Goal: Check status: Verify the current state of an ongoing process or item

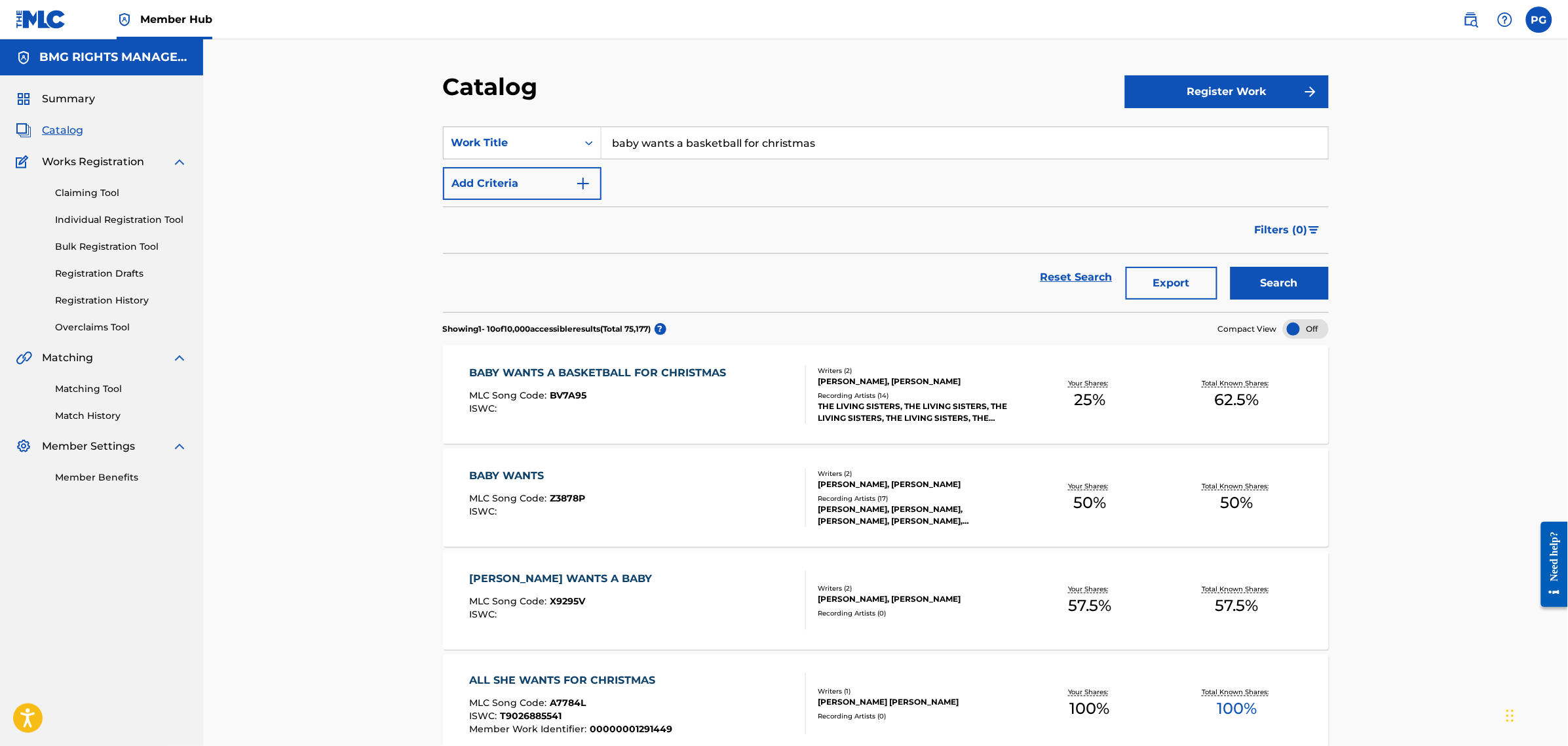
click at [636, 146] on input "baby wants a basketball for christmas" at bounding box center [965, 143] width 727 height 32
click at [649, 145] on input "baby wants a basketball for christmas" at bounding box center [965, 143] width 727 height 32
click at [649, 144] on input "baby wants a basketball for christmas" at bounding box center [965, 143] width 727 height 32
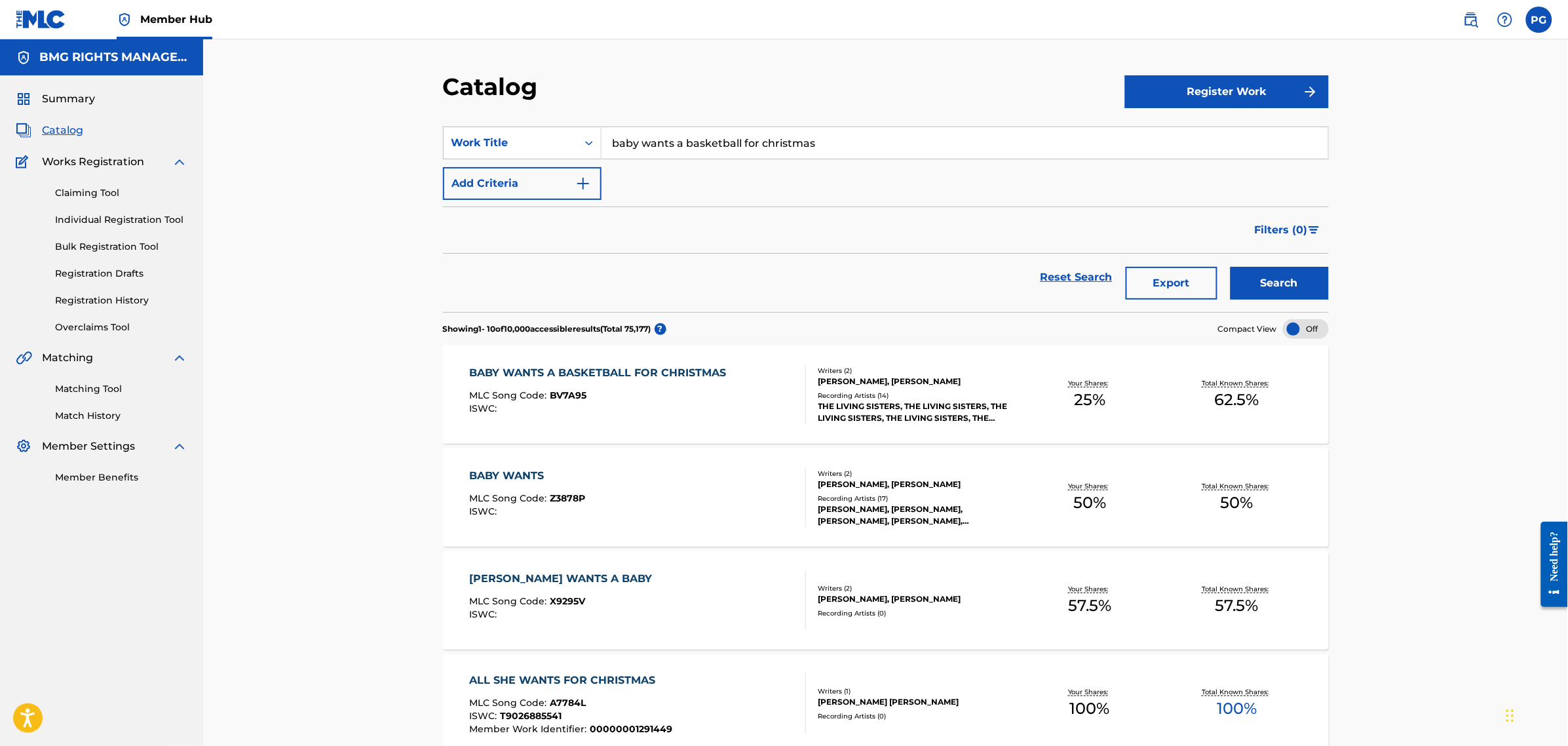
paste input "Geowieui Kkum"
click at [1230, 266] on button "Search" at bounding box center [1279, 283] width 98 height 33
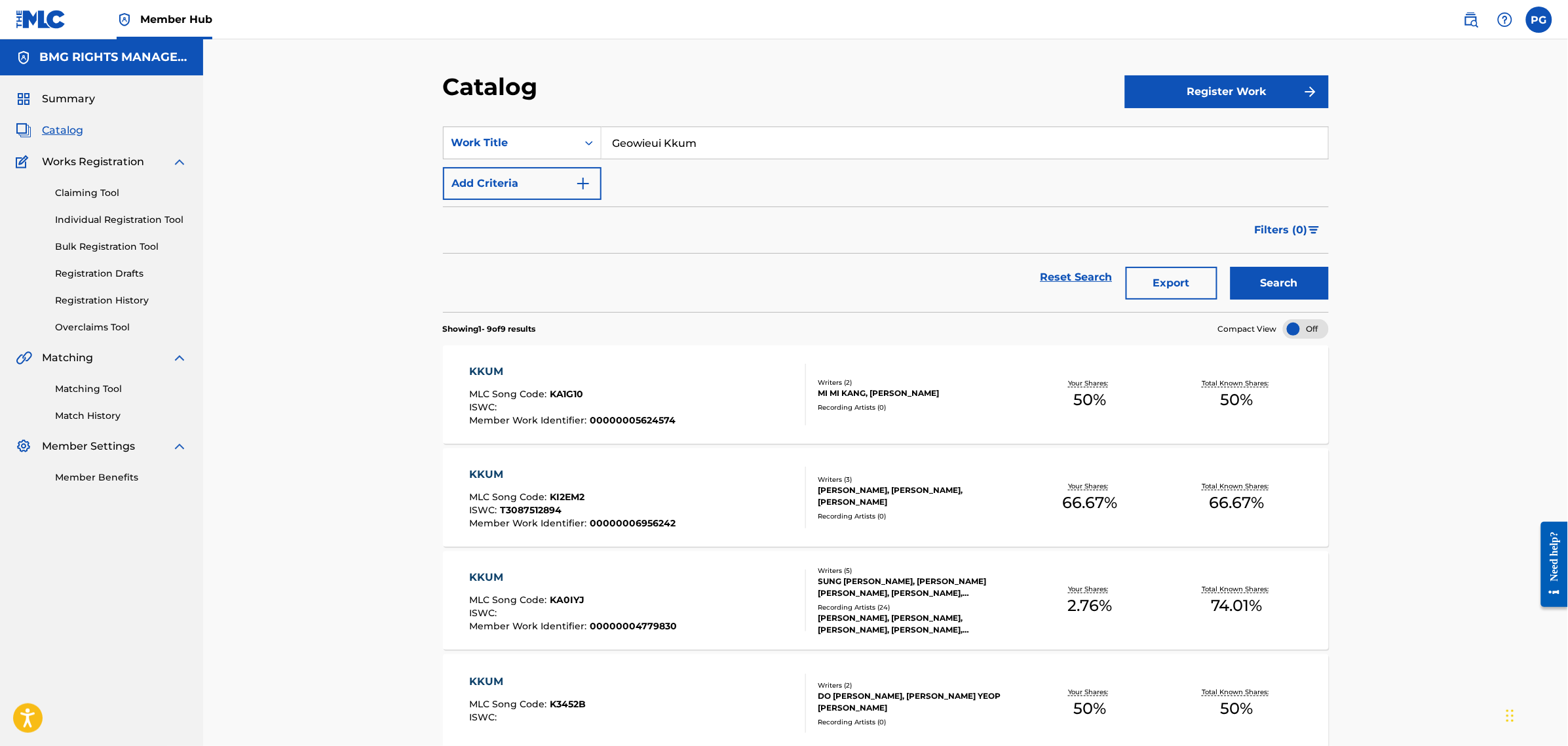
click at [733, 161] on div "SearchWithCriteriaca162df2-acf9-490c-864f-f031c9079562 Work Title Geowieui Kkum…" at bounding box center [886, 163] width 886 height 74
click at [624, 139] on input "Geowieui Kkum" at bounding box center [965, 143] width 727 height 32
click at [613, 143] on input "Geowieui Kkum" at bounding box center [965, 143] width 727 height 32
type input "Geowieui Kkum"
click at [1230, 266] on button "Search" at bounding box center [1279, 283] width 98 height 33
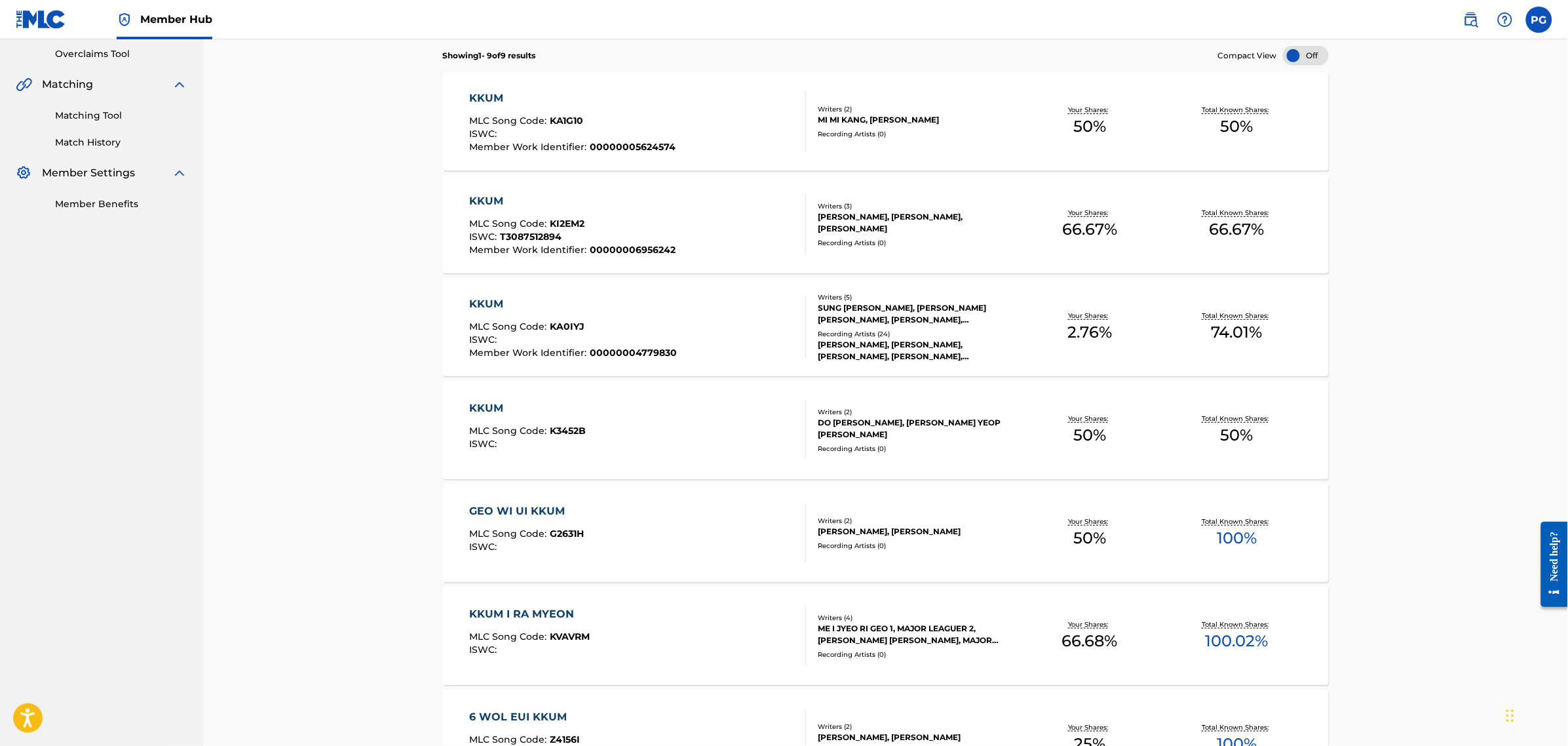
scroll to position [410, 0]
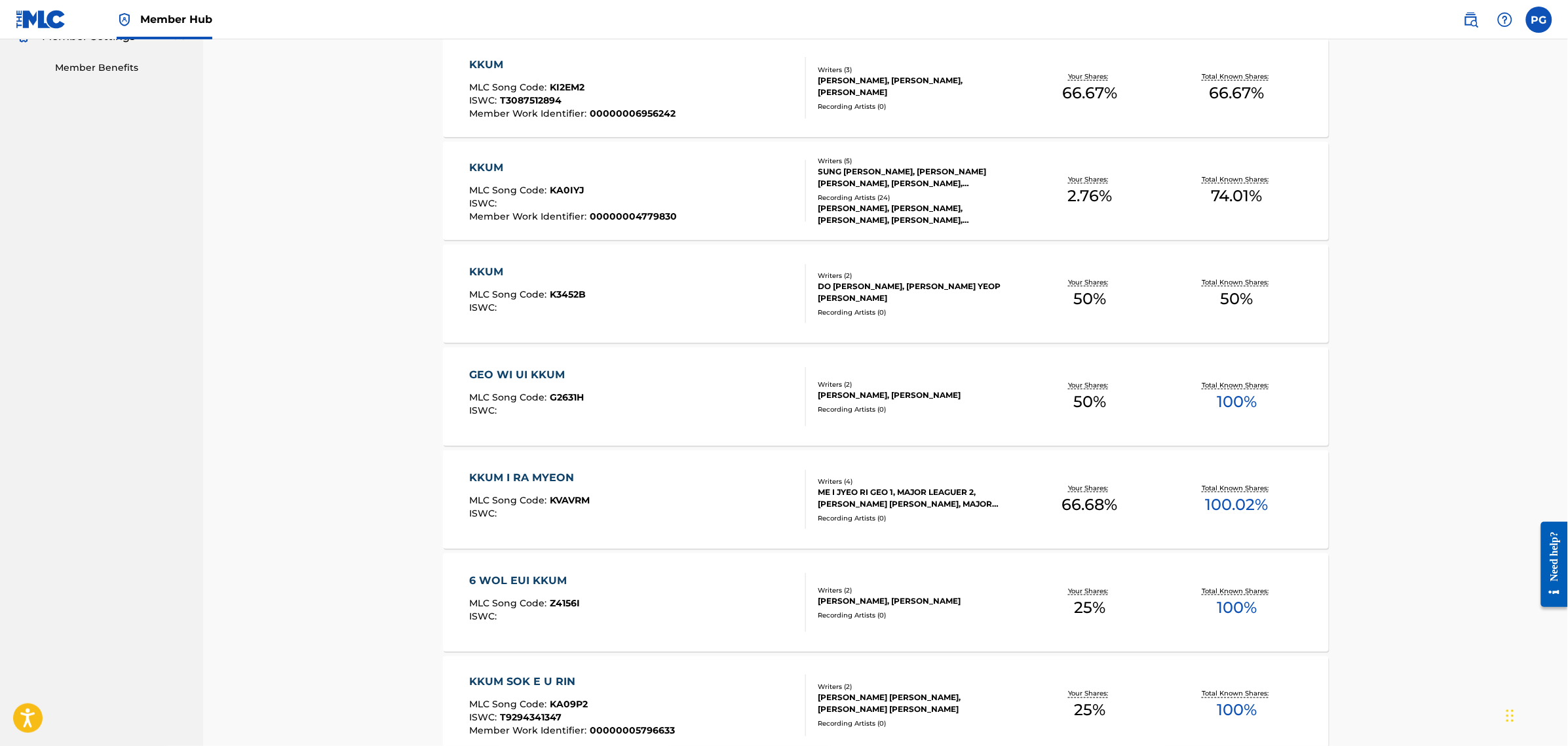
click at [657, 401] on div "GEO WI UI KKUM MLC Song Code : G2631H ISWC :" at bounding box center [638, 397] width 337 height 59
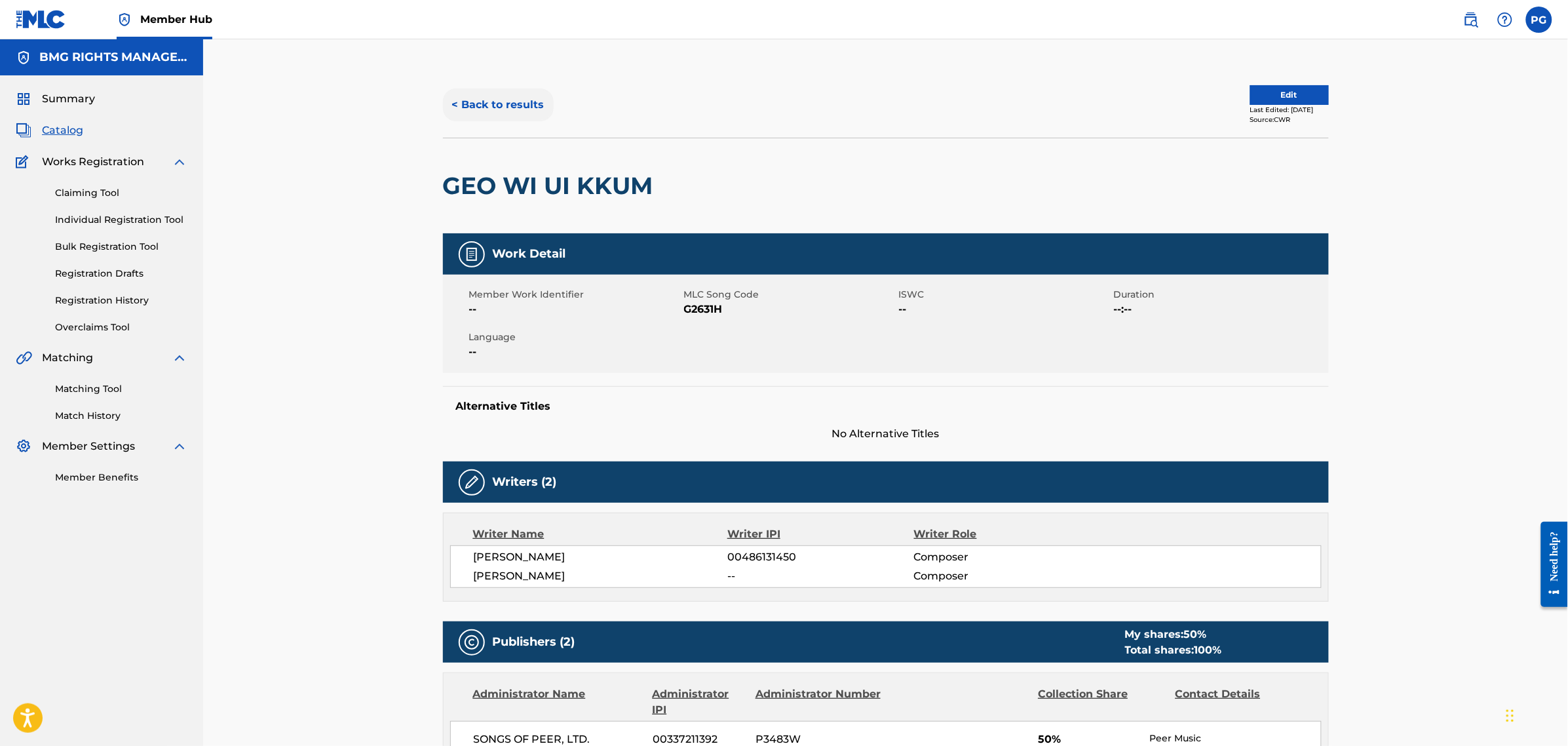
click at [518, 118] on button "< Back to results" at bounding box center [498, 105] width 111 height 33
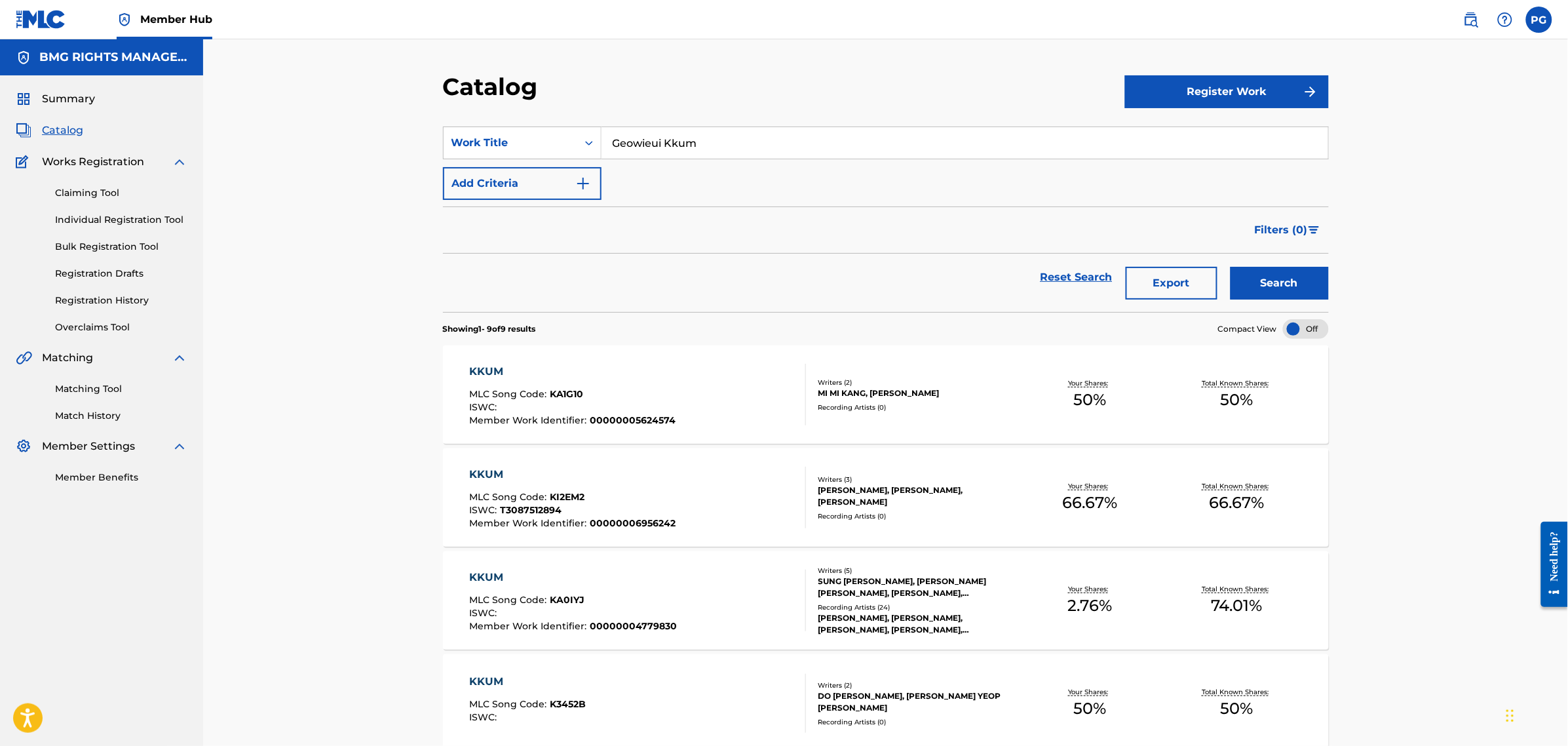
click at [129, 290] on div "Claiming Tool Individual Registration Tool Bulk Registration Tool Registration …" at bounding box center [101, 252] width 172 height 164
drag, startPoint x: 133, startPoint y: 296, endPoint x: 384, endPoint y: 287, distance: 251.2
click at [134, 296] on link "Registration History" at bounding box center [121, 301] width 132 height 14
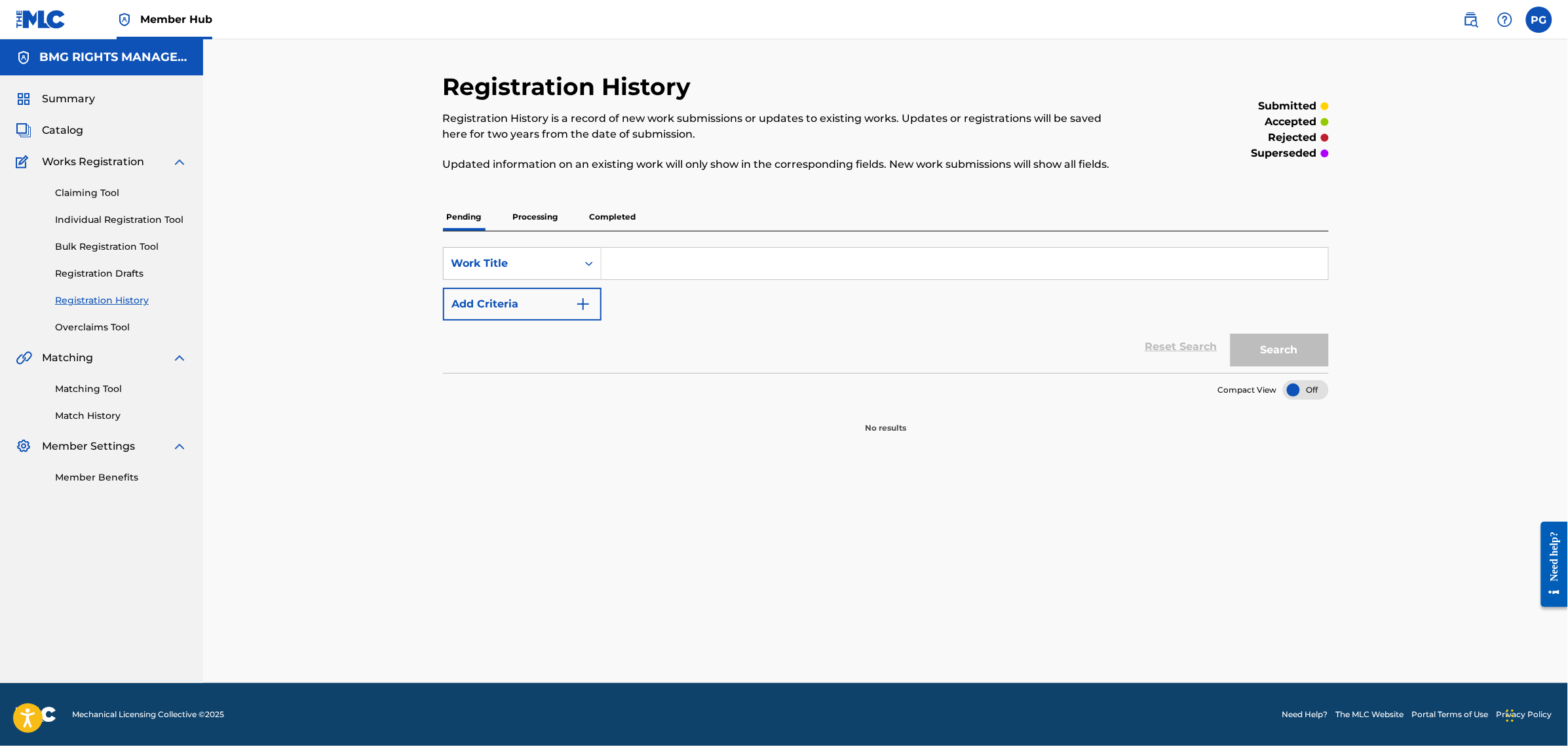
click at [614, 216] on p "Completed" at bounding box center [613, 217] width 54 height 28
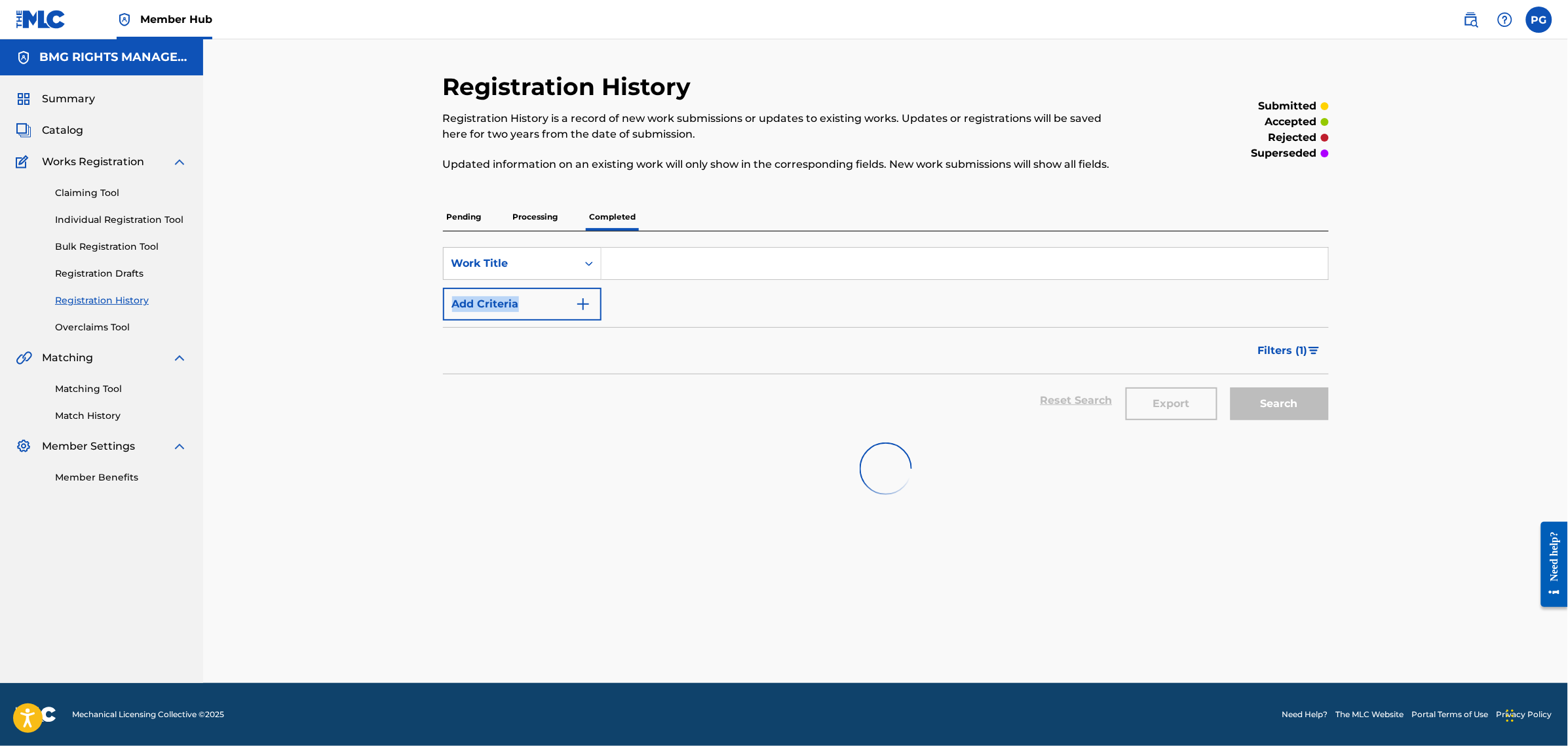
click at [633, 279] on div "SearchWithCriteriabe3000a9-32f0-456e-a507-80392e414c90 Work Title Add Criteria" at bounding box center [886, 284] width 886 height 74
click at [640, 256] on input "Search Form" at bounding box center [965, 263] width 727 height 32
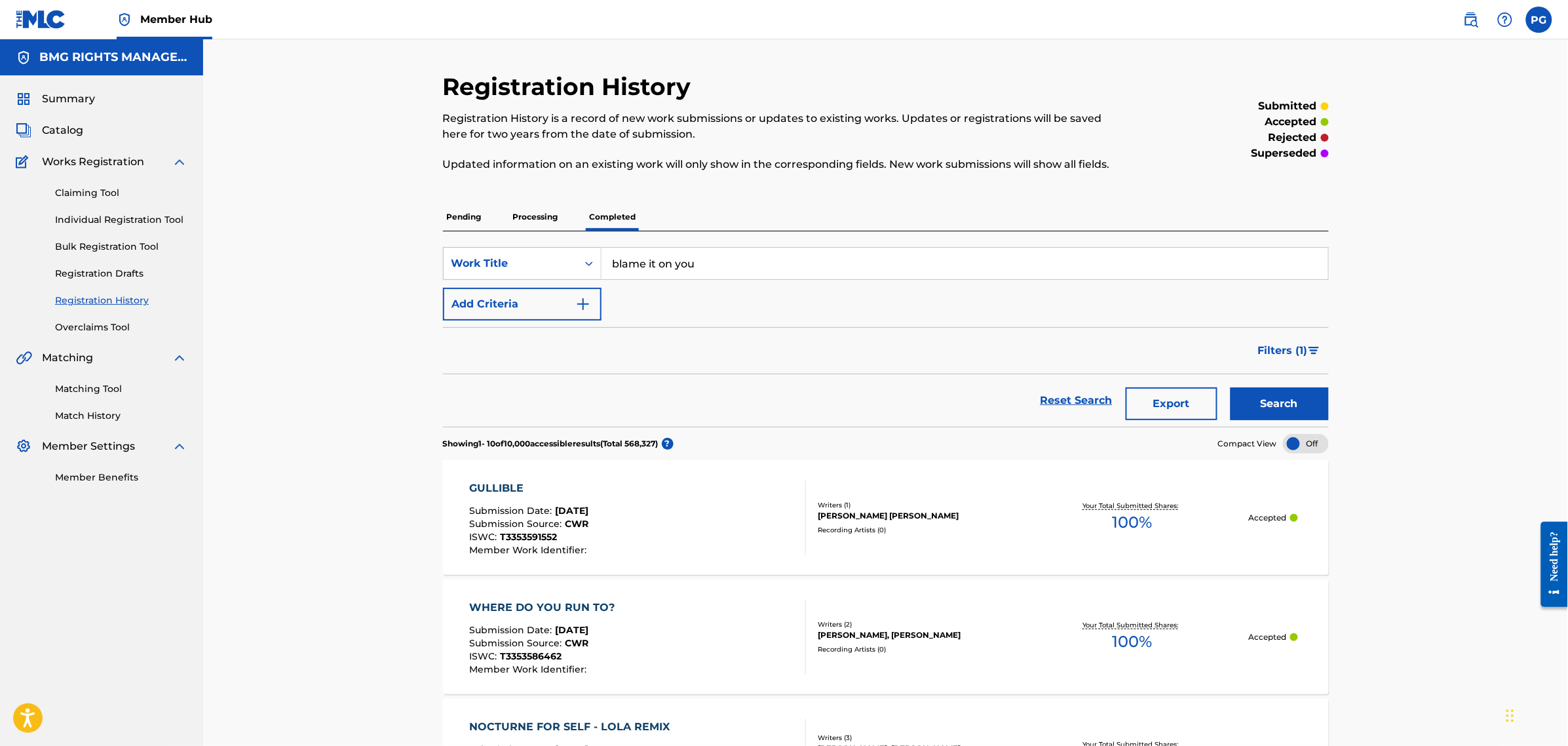
type input "blame it on you"
click at [1230, 387] on button "Search" at bounding box center [1279, 404] width 98 height 33
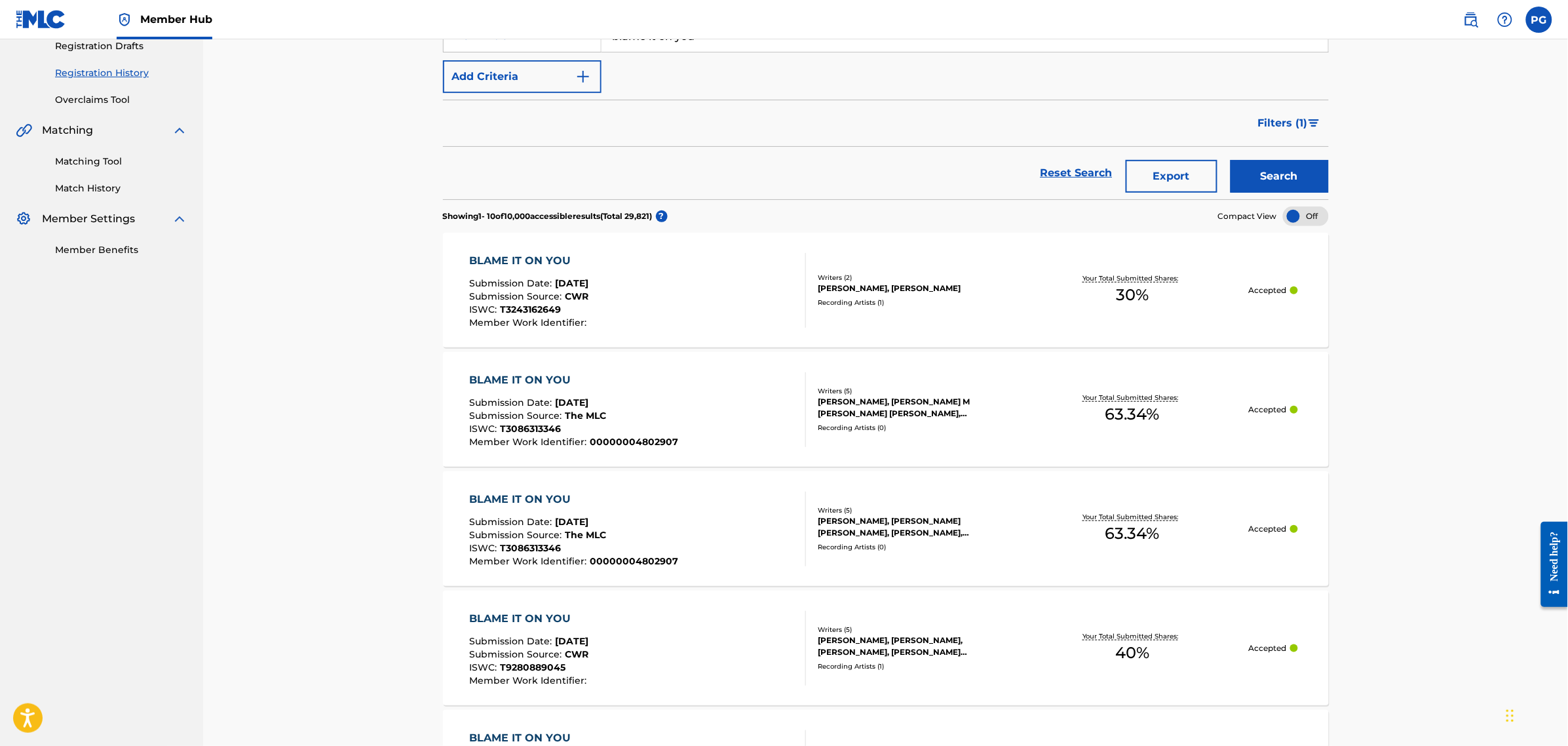
scroll to position [246, 0]
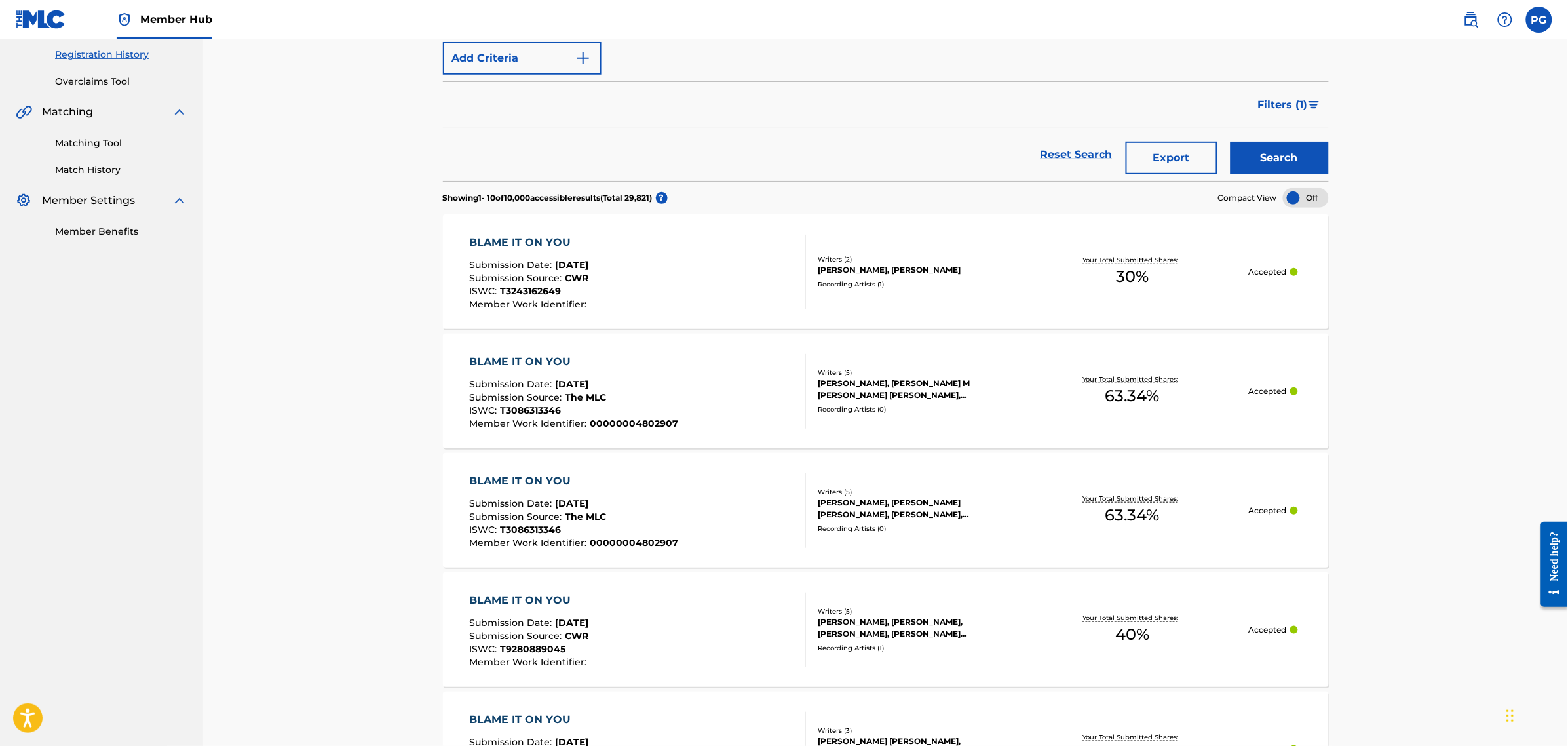
click at [720, 400] on div "BLAME IT ON YOU Submission Date : [DATE] Submission Source : The MLC ISWC : T30…" at bounding box center [638, 391] width 337 height 74
